Goal: Transaction & Acquisition: Purchase product/service

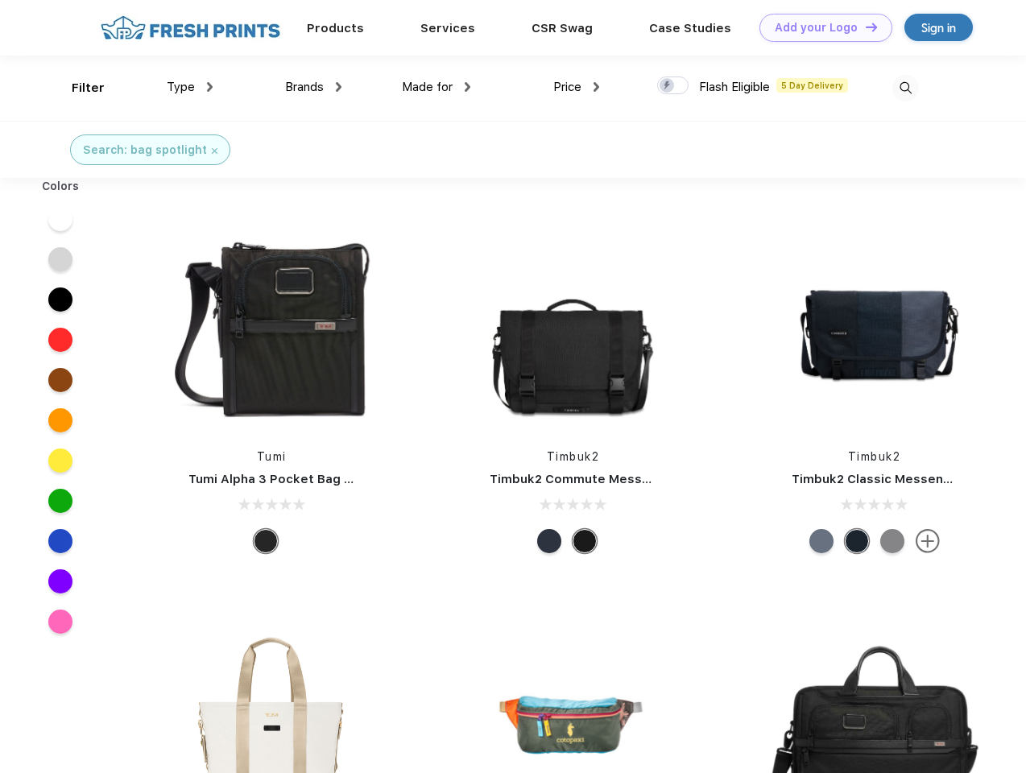
scroll to position [1, 0]
click at [820, 27] on link "Add your Logo Design Tool" at bounding box center [825, 28] width 133 height 28
click at [0, 0] on div "Design Tool" at bounding box center [0, 0] width 0 height 0
click at [864, 27] on link "Add your Logo Design Tool" at bounding box center [825, 28] width 133 height 28
click at [77, 88] on div "Filter" at bounding box center [88, 88] width 33 height 19
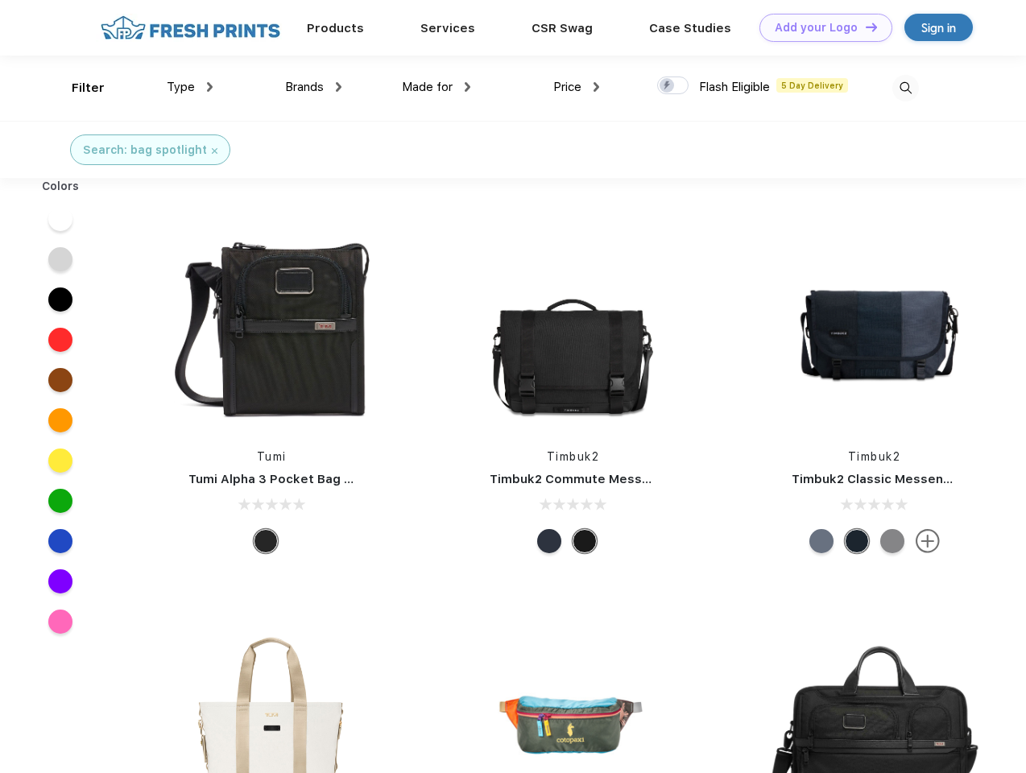
click at [190, 87] on span "Type" at bounding box center [181, 87] width 28 height 14
click at [313, 87] on span "Brands" at bounding box center [304, 87] width 39 height 14
click at [437, 87] on span "Made for" at bounding box center [427, 87] width 51 height 14
click at [577, 87] on span "Price" at bounding box center [567, 87] width 28 height 14
click at [673, 86] on div at bounding box center [672, 86] width 31 height 18
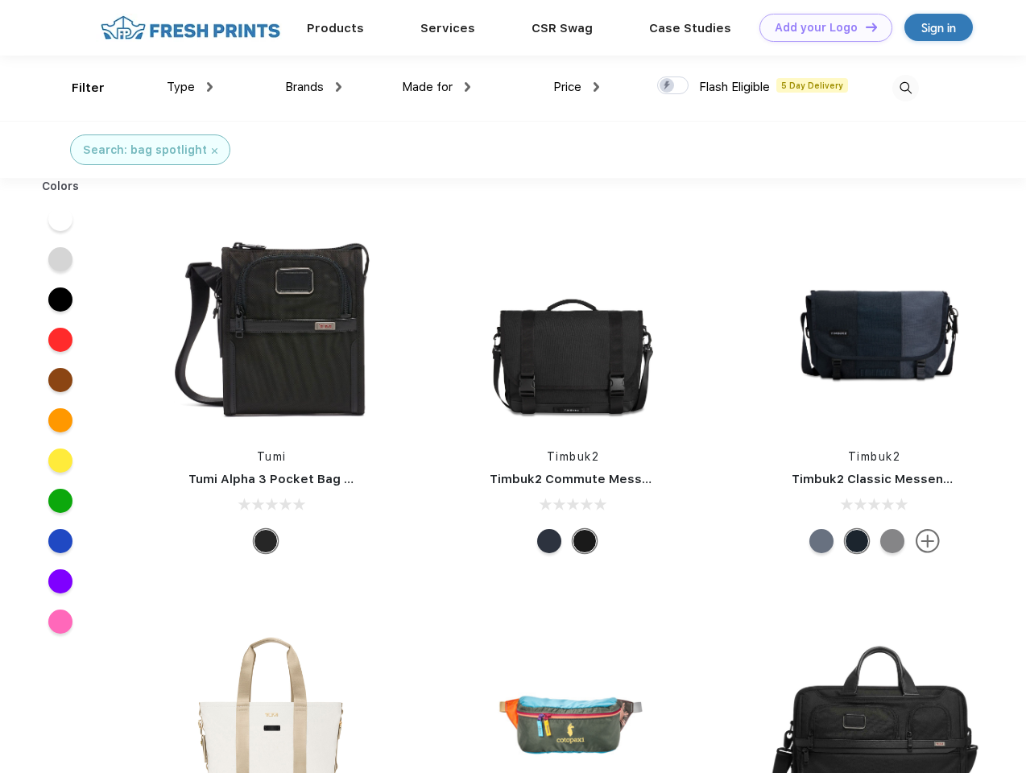
click at [668, 86] on input "checkbox" at bounding box center [662, 81] width 10 height 10
click at [905, 88] on img at bounding box center [905, 88] width 27 height 27
